Goal: Communication & Community: Answer question/provide support

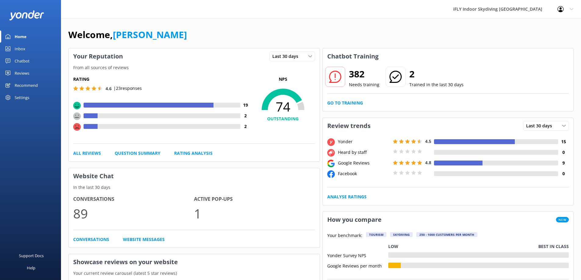
click at [78, 127] on use at bounding box center [77, 127] width 8 height 8
click at [20, 71] on div "Reviews" at bounding box center [22, 73] width 15 height 12
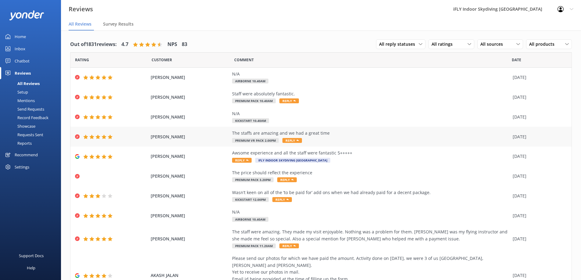
click at [334, 135] on div "The staffs are amazing and we had a great time" at bounding box center [371, 133] width 278 height 7
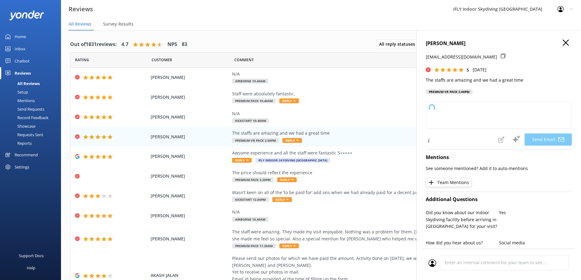
type textarea "Thank you so much, Percival! We're thrilled to hear you had a great time and th…"
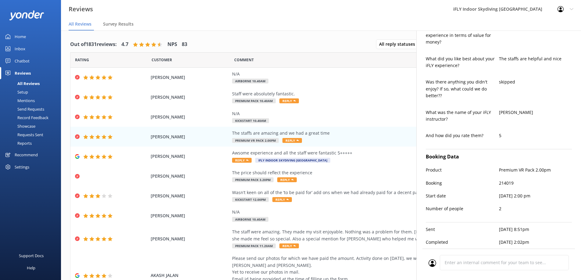
scroll to position [313, 0]
click at [318, 115] on div "N/A" at bounding box center [371, 113] width 278 height 7
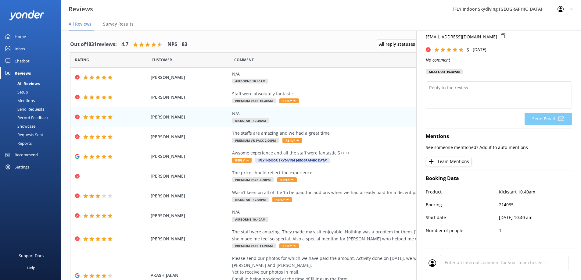
scroll to position [46, 0]
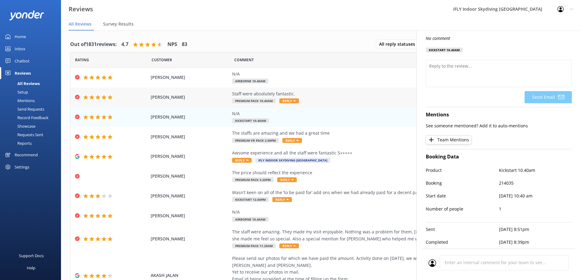
click at [332, 98] on div "Staff were absolutely fantastic. Premium Pack 10.40am Reply" at bounding box center [371, 98] width 278 height 14
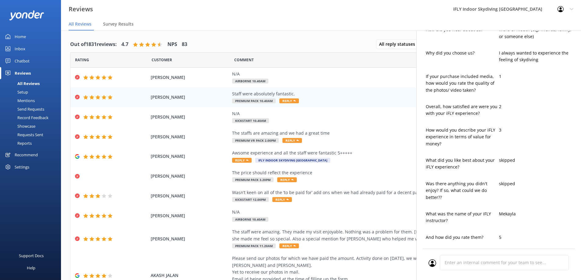
type textarea "Thank you so much for your kind words, [PERSON_NAME]! We’re thrilled to hear ou…"
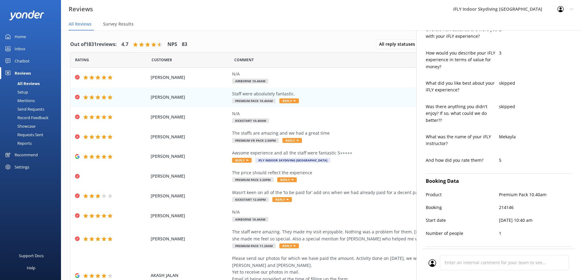
scroll to position [320, 0]
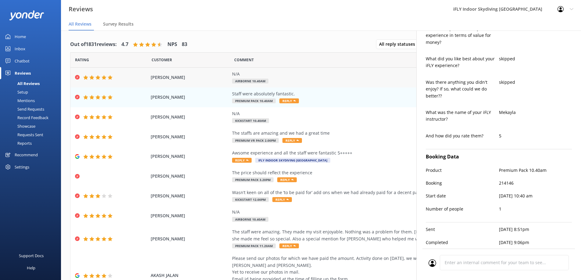
click at [294, 77] on div "N/A" at bounding box center [371, 74] width 278 height 7
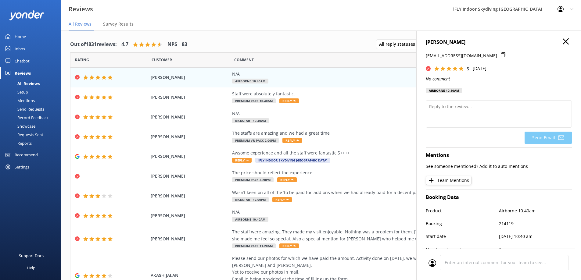
scroll to position [0, 0]
click at [348, 152] on div "Awsome experience and all the staff were fantastic 5+++++" at bounding box center [371, 153] width 278 height 7
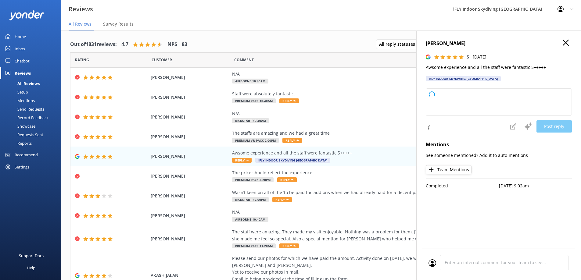
type textarea "Thank you so much for your wonderful feedback! We're thrilled to hear you had a…"
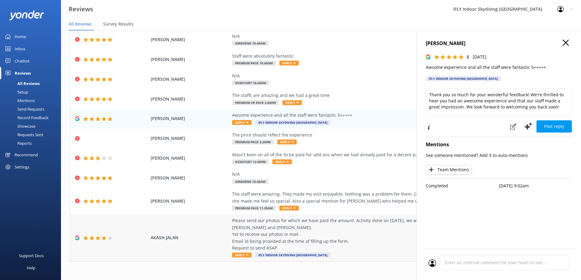
scroll to position [39, 0]
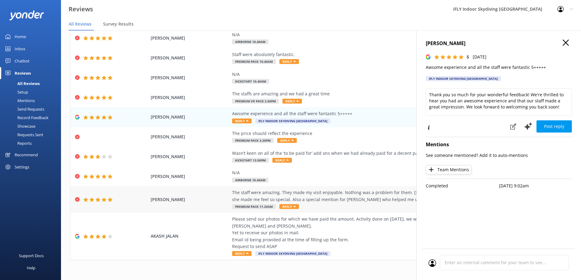
click at [344, 203] on div "The staff were amazing. They made my visit enjoyable. Nothing was a problem for…" at bounding box center [371, 196] width 278 height 14
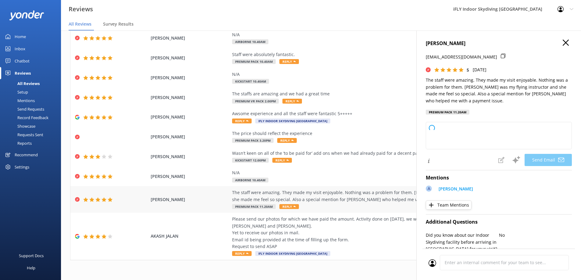
type textarea "Thank you so much for your wonderful review, [PERSON_NAME]! We're thrilled to h…"
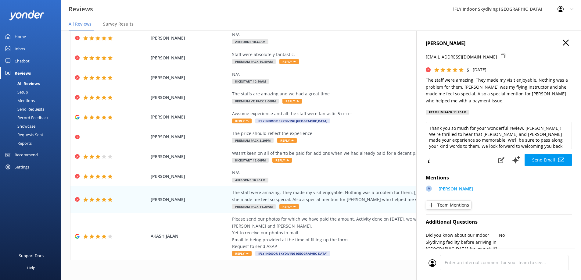
click at [557, 43] on h4 "[PERSON_NAME]" at bounding box center [499, 44] width 146 height 8
click at [566, 39] on div "[PERSON_NAME] [EMAIL_ADDRESS][DOMAIN_NAME] 5 [DATE] The staff were amazing. The…" at bounding box center [498, 171] width 165 height 280
click at [563, 41] on icon "button" at bounding box center [566, 43] width 6 height 6
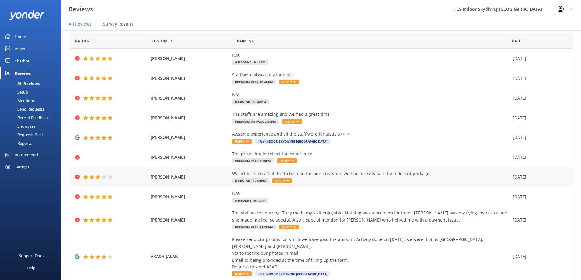
scroll to position [0, 0]
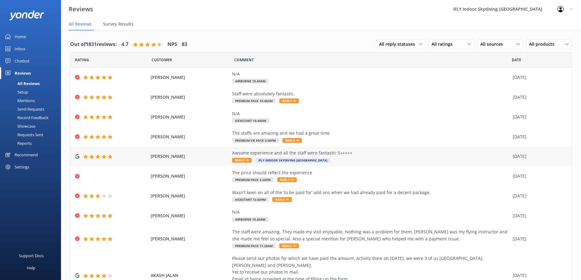
click at [367, 158] on div "Awsome experience and all the staff were fantastic 5+++++ Reply iFLY Indoor Sky…" at bounding box center [371, 157] width 278 height 14
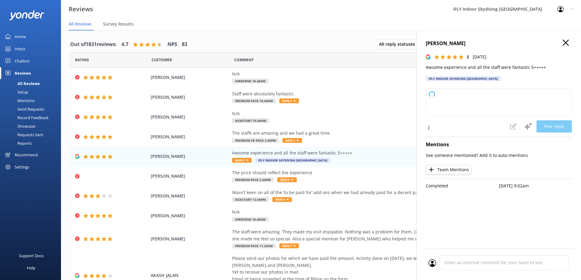
type textarea "Thank you so much for your wonderful review! We’re thrilled you had such a grea…"
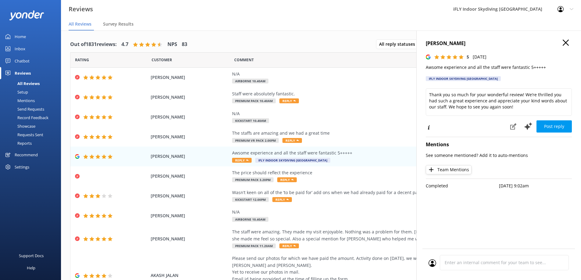
click at [437, 58] on use at bounding box center [436, 57] width 5 height 5
click at [157, 157] on span "[PERSON_NAME]" at bounding box center [190, 156] width 79 height 7
drag, startPoint x: 157, startPoint y: 157, endPoint x: 390, endPoint y: 160, distance: 233.4
click at [390, 160] on div "Awsome experience and all the staff were fantastic 5+++++ Reply iFLY Indoor Sky…" at bounding box center [371, 157] width 278 height 14
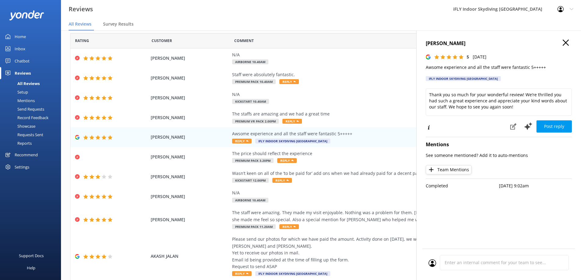
scroll to position [39, 0]
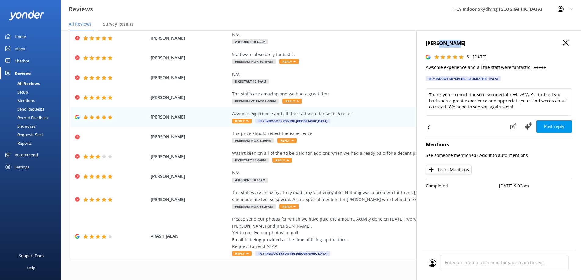
drag, startPoint x: 456, startPoint y: 43, endPoint x: 440, endPoint y: 45, distance: 16.5
click at [440, 45] on h4 "[PERSON_NAME]" at bounding box center [499, 44] width 146 height 8
copy h4 "[PERSON_NAME]"
click at [563, 43] on h4 "[PERSON_NAME]" at bounding box center [499, 44] width 146 height 8
click at [566, 42] on icon "button" at bounding box center [566, 43] width 6 height 6
